Goal: Browse casually: Explore the website without a specific task or goal

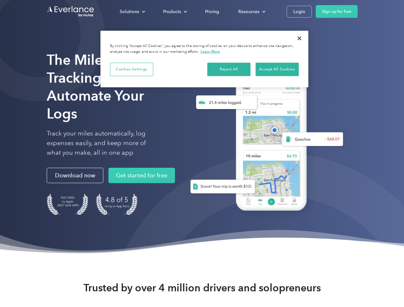
click at [132, 12] on div "Solutions" at bounding box center [130, 12] width 20 height 8
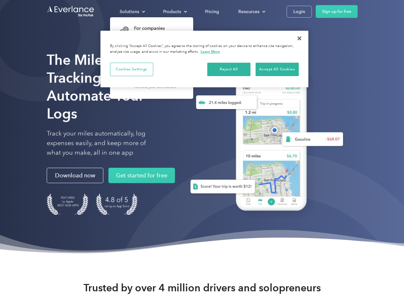
click at [174, 12] on div "Products" at bounding box center [172, 12] width 18 height 8
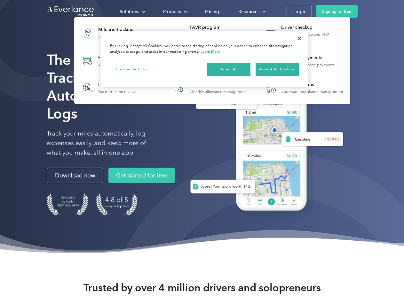
click at [251, 12] on div "Resources" at bounding box center [248, 12] width 21 height 8
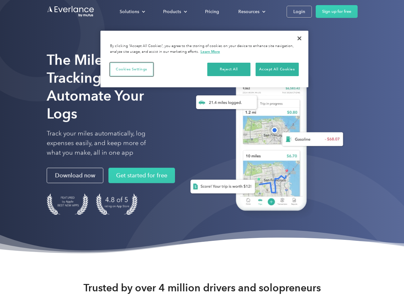
click at [132, 69] on button "Cookies Settings" at bounding box center [131, 69] width 43 height 13
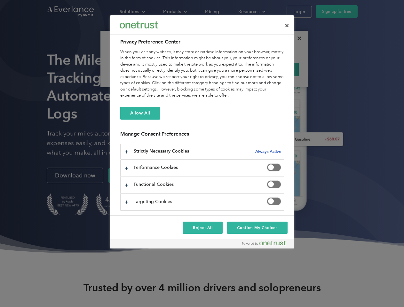
click at [229, 69] on div "When you visit any website, it may store or retrieve information on your browse…" at bounding box center [202, 74] width 164 height 50
click at [277, 69] on div "When you visit any website, it may store or retrieve information on your browse…" at bounding box center [202, 74] width 164 height 50
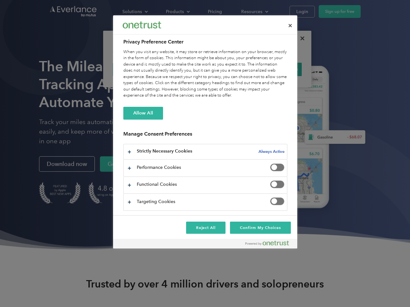
click at [300, 38] on div at bounding box center [205, 153] width 410 height 307
